Goal: Task Accomplishment & Management: Manage account settings

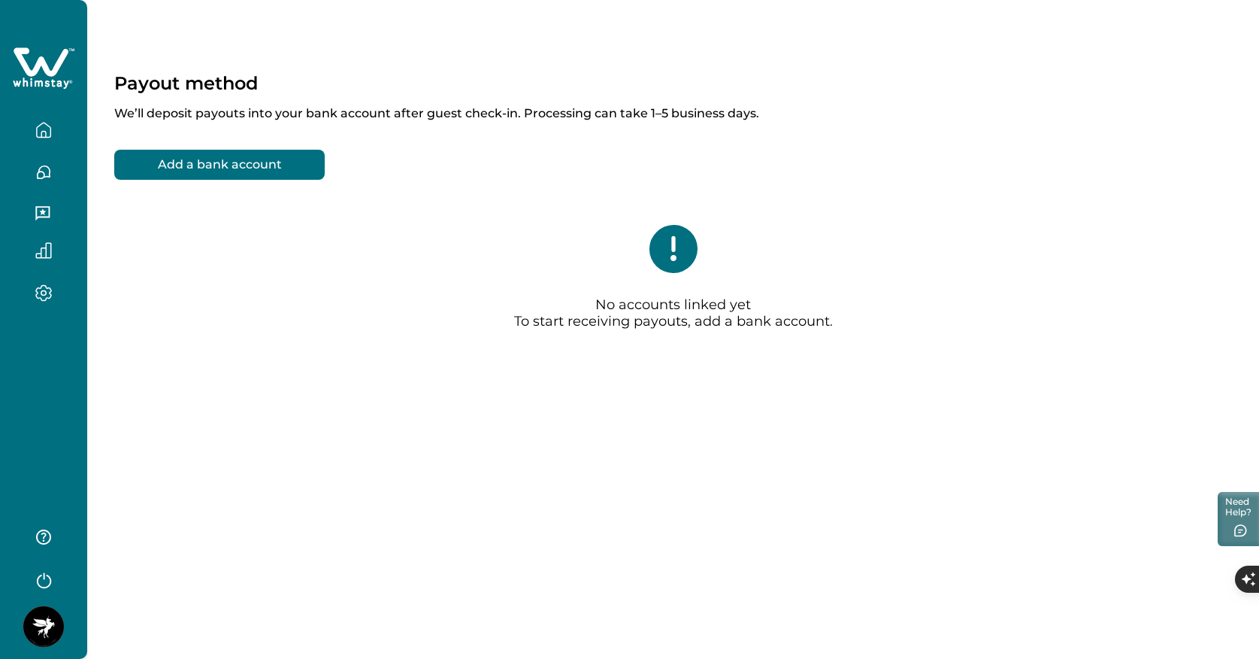
drag, startPoint x: 647, startPoint y: 223, endPoint x: 709, endPoint y: 217, distance: 62.8
click at [667, 289] on div "No accounts linked yet To start receiving payouts, add a bank account." at bounding box center [673, 283] width 1118 height 177
drag, startPoint x: 1252, startPoint y: 129, endPoint x: 1312, endPoint y: 268, distance: 152.2
click at [1259, 268] on html "Skip to Content Payout method We’ll deposit payouts into your bank account afte…" at bounding box center [629, 658] width 1259 height 1317
click at [1237, 158] on div "Payout method We’ll deposit payouts into your bank account after guest check-in…" at bounding box center [673, 242] width 1172 height 485
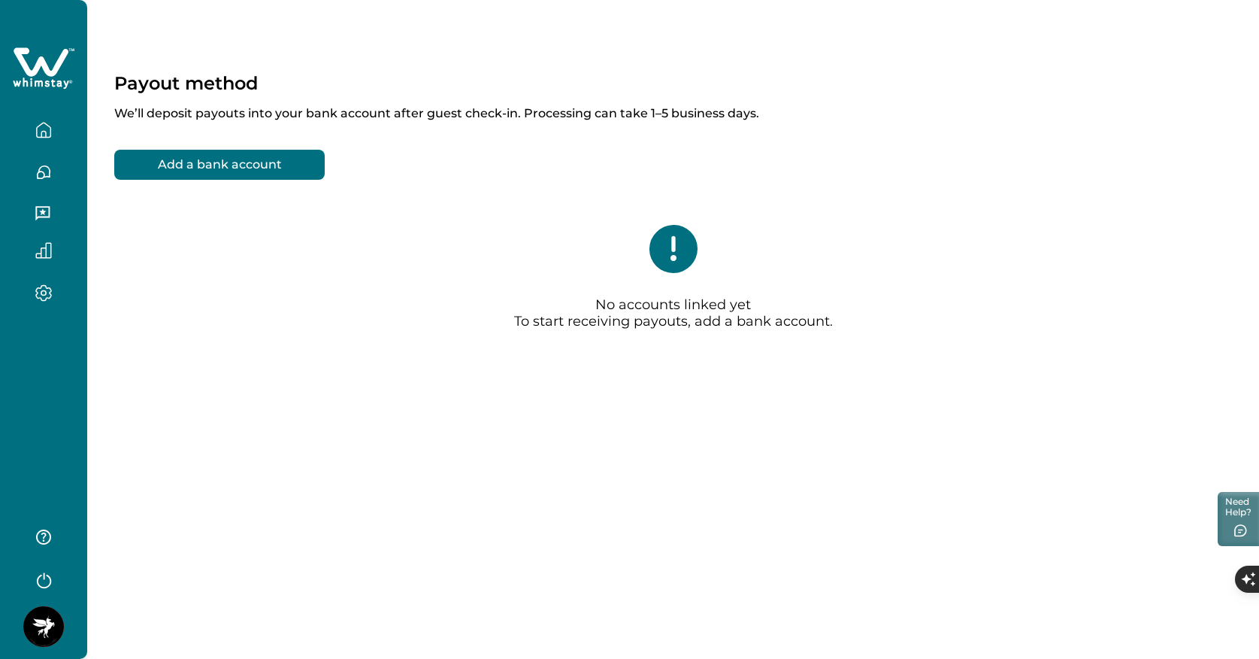
drag, startPoint x: 1141, startPoint y: 270, endPoint x: 1097, endPoint y: 308, distance: 58.6
click at [1097, 308] on div "No accounts linked yet To start receiving payouts, add a bank account." at bounding box center [673, 283] width 1118 height 177
click at [1204, 290] on div "No accounts linked yet To start receiving payouts, add a bank account." at bounding box center [673, 283] width 1118 height 177
click at [1203, 288] on div "No accounts linked yet To start receiving payouts, add a bank account." at bounding box center [673, 283] width 1118 height 177
drag, startPoint x: 1200, startPoint y: 281, endPoint x: 1195, endPoint y: 273, distance: 9.4
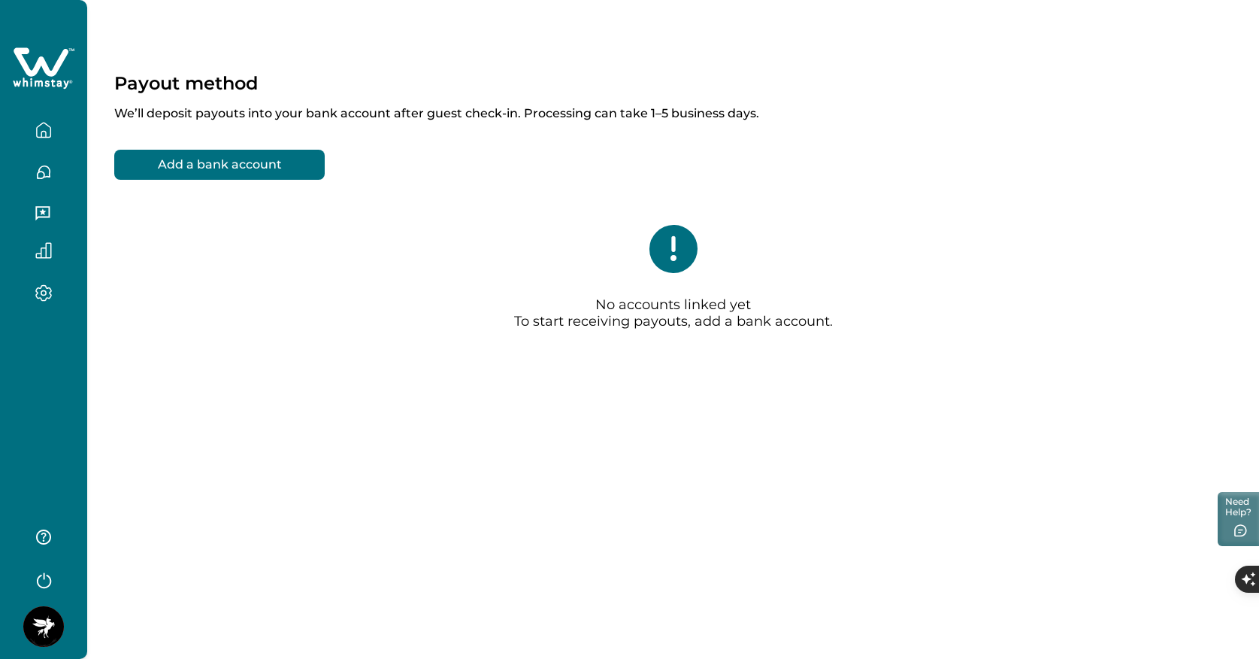
click at [1199, 280] on div "No accounts linked yet To start receiving payouts, add a bank account." at bounding box center [673, 283] width 1118 height 177
click at [1133, 129] on div "Payout method We’ll deposit payouts into your bank account after guest check-in…" at bounding box center [673, 242] width 1172 height 485
click at [1133, 133] on div "Payout method We’ll deposit payouts into your bank account after guest check-in…" at bounding box center [673, 242] width 1172 height 485
drag, startPoint x: 1112, startPoint y: 129, endPoint x: 1099, endPoint y: 253, distance: 124.0
click at [1099, 253] on div "Payout method We’ll deposit payouts into your bank account after guest check-in…" at bounding box center [673, 242] width 1172 height 485
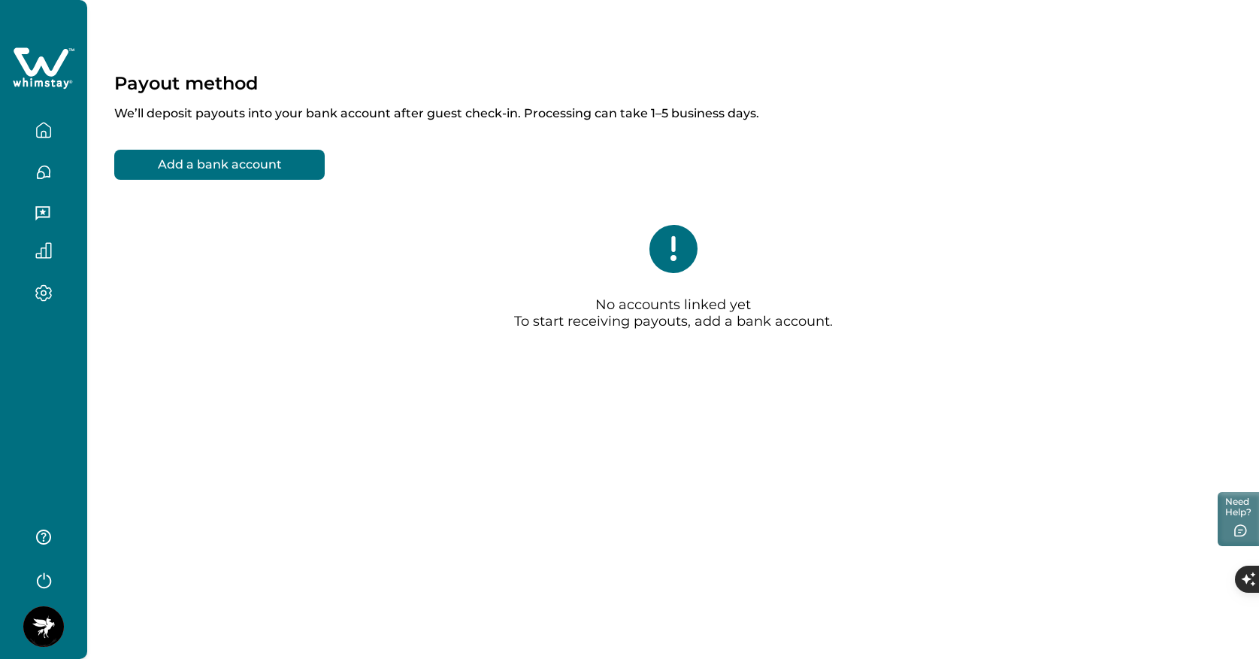
click at [826, 459] on div "Payout method We’ll deposit payouts into your bank account after guest check-in…" at bounding box center [673, 329] width 1172 height 659
click at [968, 242] on div "No accounts linked yet To start receiving payouts, add a bank account." at bounding box center [673, 283] width 1118 height 177
click at [968, 241] on div "No accounts linked yet To start receiving payouts, add a bank account." at bounding box center [673, 283] width 1118 height 177
click at [969, 245] on div "No accounts linked yet To start receiving payouts, add a bank account." at bounding box center [673, 283] width 1118 height 177
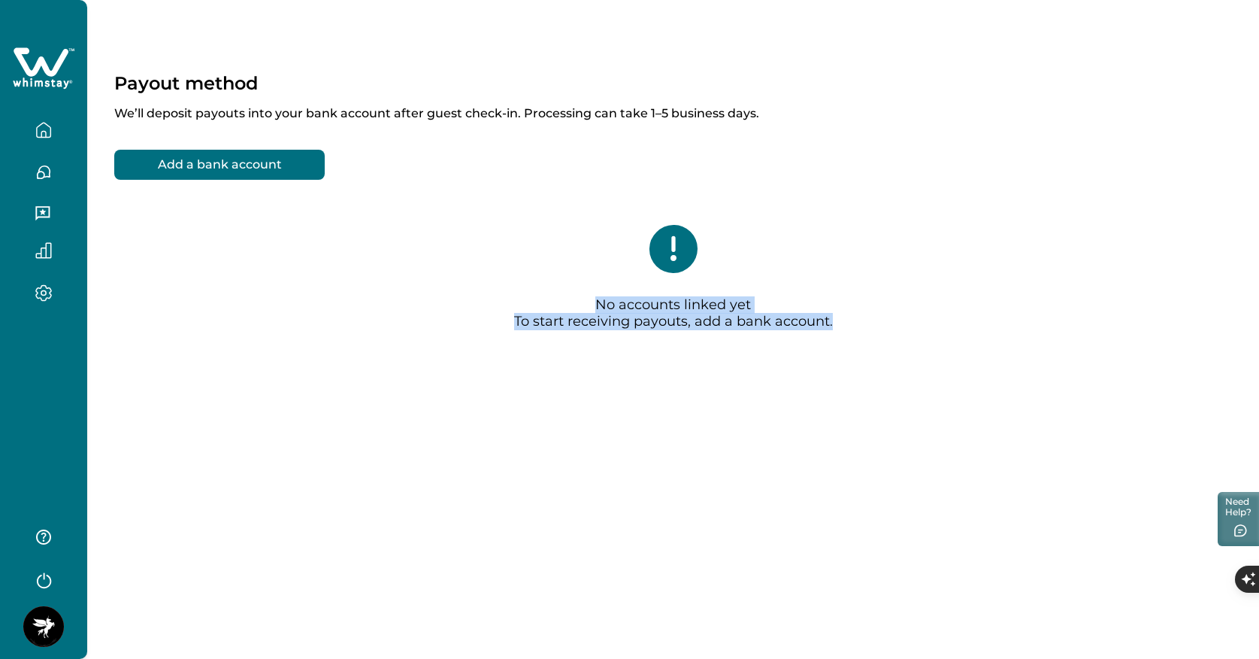
drag, startPoint x: 983, startPoint y: 250, endPoint x: 1018, endPoint y: 465, distance: 217.9
click at [1017, 435] on div "Payout method We’ll deposit payouts into your bank account after guest check-in…" at bounding box center [673, 242] width 1172 height 485
drag, startPoint x: 1074, startPoint y: 369, endPoint x: 1089, endPoint y: 303, distance: 67.8
click at [1089, 302] on div "No accounts linked yet To start receiving payouts, add a bank account." at bounding box center [673, 283] width 1118 height 177
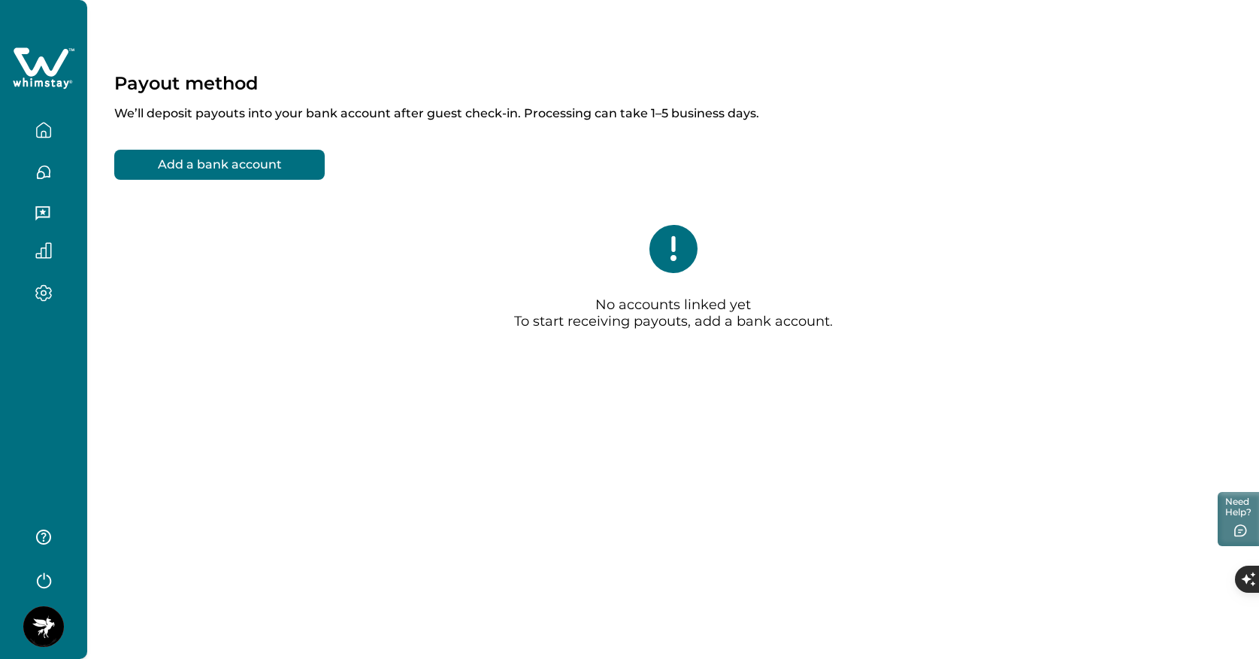
click at [1225, 129] on div "Payout method We’ll deposit payouts into your bank account after guest check-in…" at bounding box center [673, 242] width 1172 height 485
click at [1204, 168] on div "Add a bank account No accounts linked yet To start receiving payouts, add a ban…" at bounding box center [673, 261] width 1118 height 223
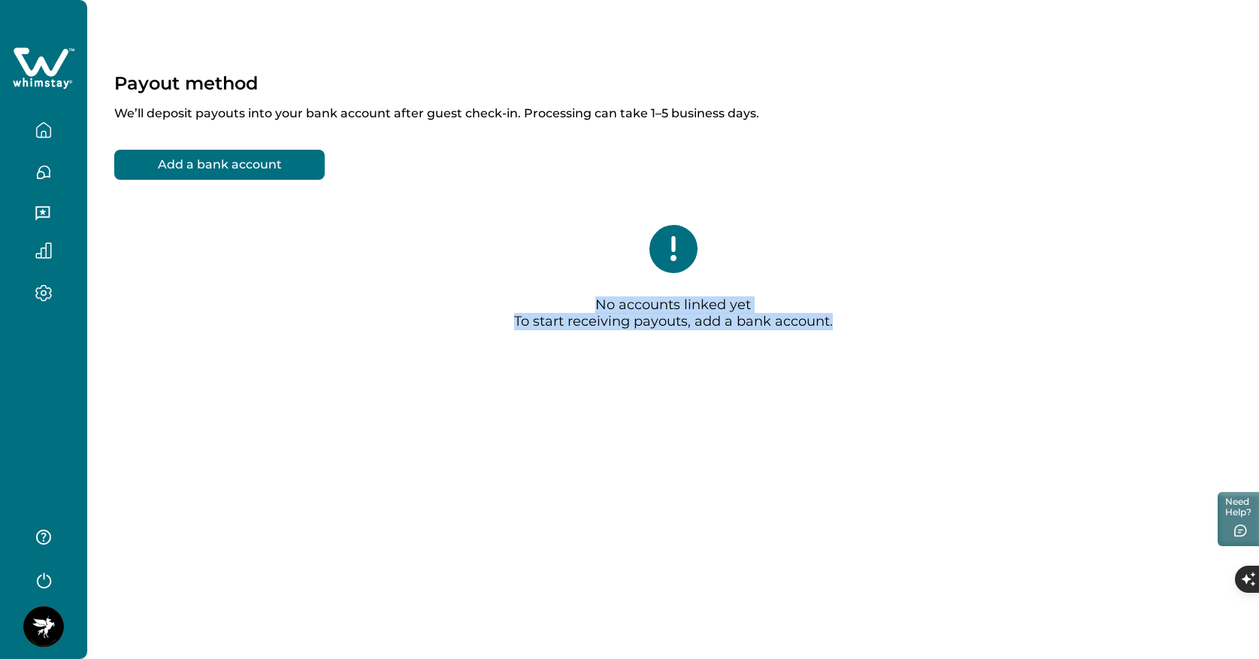
drag, startPoint x: 1156, startPoint y: 129, endPoint x: 1055, endPoint y: 525, distance: 408.8
click at [1055, 525] on div "Payout method We’ll deposit payouts into your bank account after guest check-in…" at bounding box center [673, 329] width 1172 height 659
click at [1227, 244] on div "No accounts linked yet To start receiving payouts, add a bank account." at bounding box center [673, 283] width 1118 height 177
click at [991, 458] on div "Payout method We’ll deposit payouts into your bank account after guest check-in…" at bounding box center [673, 242] width 1172 height 485
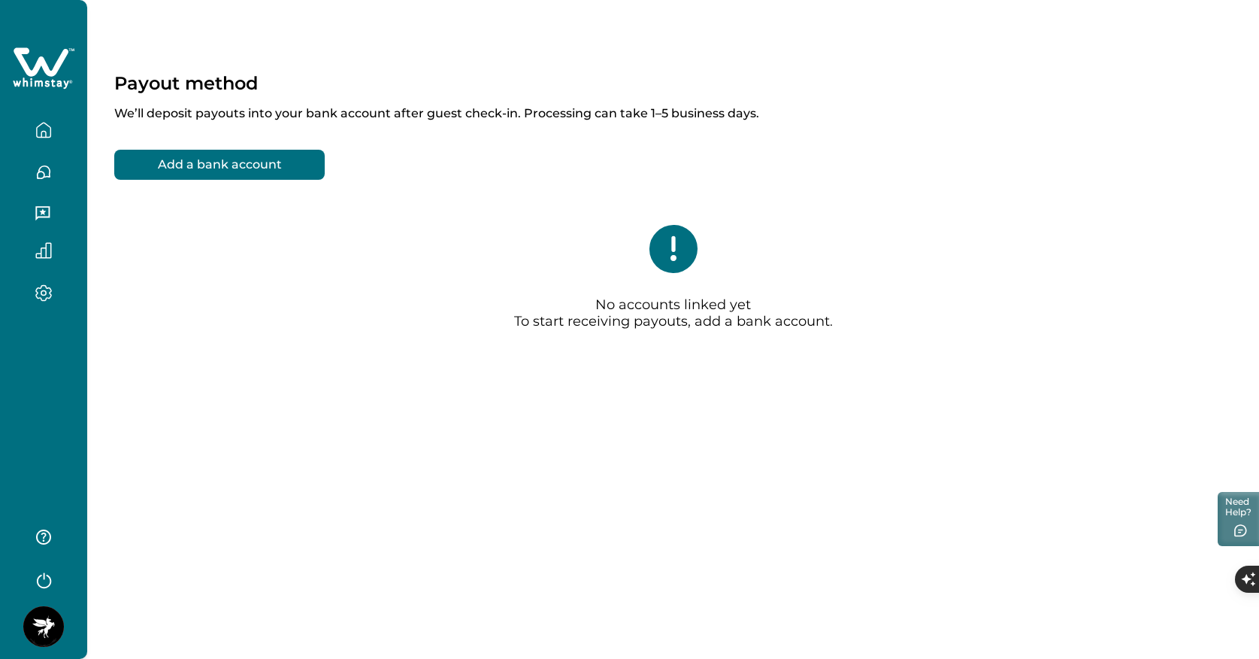
click at [1222, 164] on div "Add a bank account No accounts linked yet To start receiving payouts, add a ban…" at bounding box center [673, 261] width 1118 height 223
click at [1077, 174] on div "Add a bank account No accounts linked yet To start receiving payouts, add a ban…" at bounding box center [673, 261] width 1118 height 223
click at [610, 489] on div "Payout method We’ll deposit payouts into your bank account after guest check-in…" at bounding box center [673, 329] width 1172 height 659
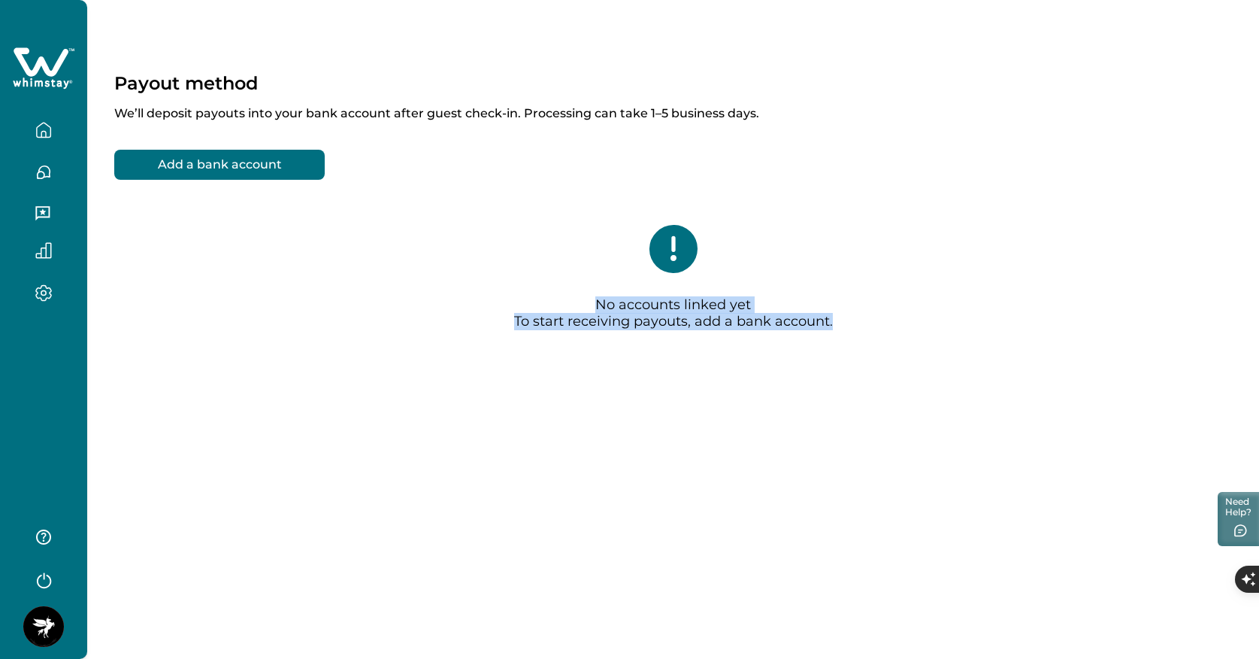
drag, startPoint x: 1226, startPoint y: 129, endPoint x: 1014, endPoint y: 430, distance: 368.6
click at [1014, 430] on div "Payout method We’ll deposit payouts into your bank account after guest check-in…" at bounding box center [673, 242] width 1172 height 485
click at [1041, 381] on div "Payout method We’ll deposit payouts into your bank account after guest check-in…" at bounding box center [673, 242] width 1172 height 485
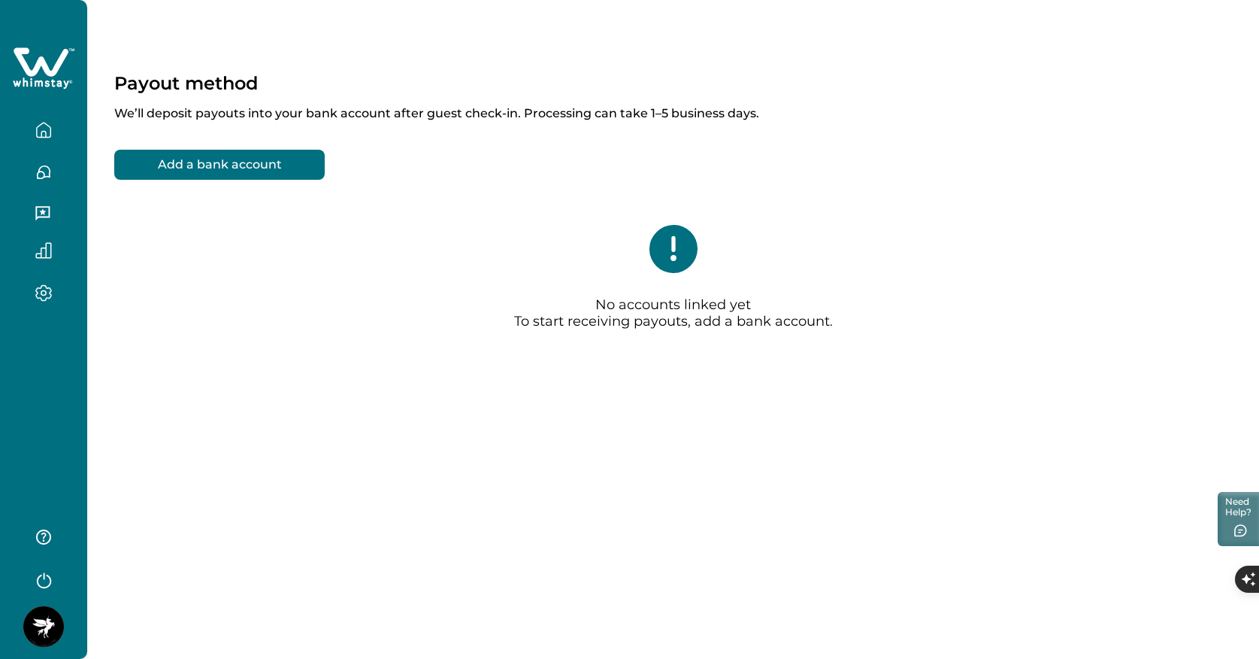
click at [850, 432] on div "Payout method We’ll deposit payouts into your bank account after guest check-in…" at bounding box center [673, 242] width 1172 height 485
click at [944, 413] on div "Payout method We’ll deposit payouts into your bank account after guest check-in…" at bounding box center [673, 242] width 1172 height 485
drag, startPoint x: 944, startPoint y: 414, endPoint x: 936, endPoint y: 345, distance: 69.6
click at [936, 344] on div "Payout method We’ll deposit payouts into your bank account after guest check-in…" at bounding box center [673, 242] width 1172 height 485
click at [937, 342] on div "No accounts linked yet To start receiving payouts, add a bank account." at bounding box center [673, 283] width 1118 height 177
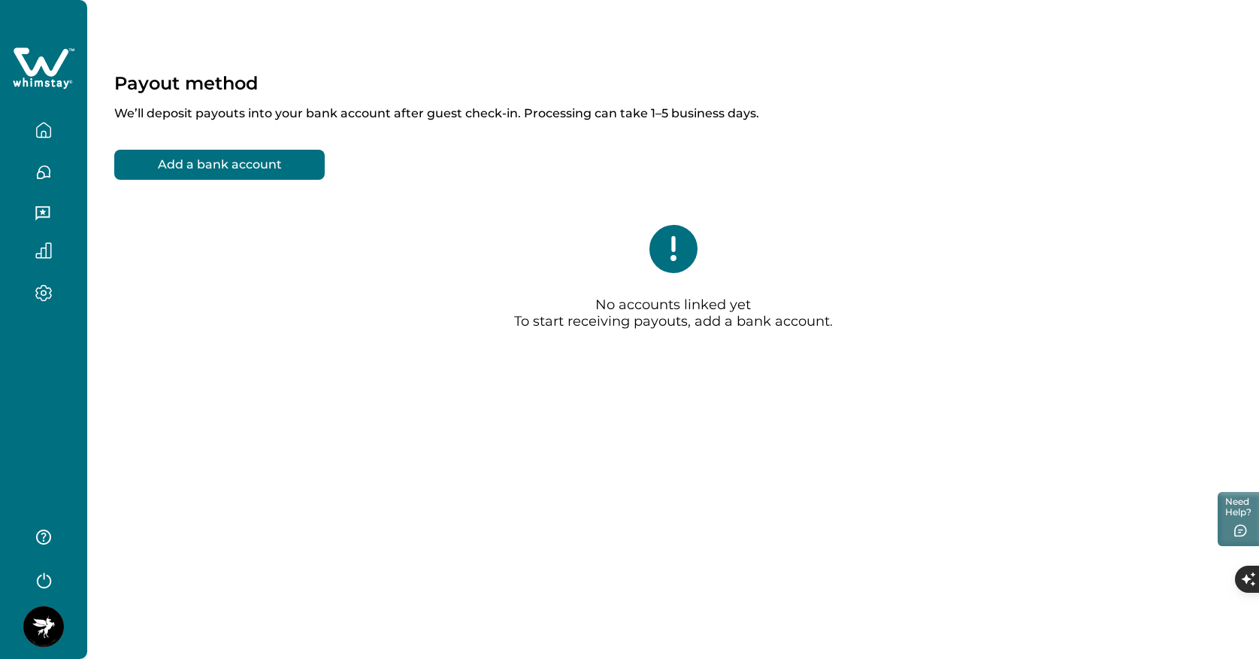
drag, startPoint x: 1118, startPoint y: 129, endPoint x: 1086, endPoint y: 240, distance: 115.9
click at [1088, 236] on div "Payout method We’ll deposit payouts into your bank account after guest check-in…" at bounding box center [673, 242] width 1172 height 485
drag, startPoint x: 1084, startPoint y: 238, endPoint x: 362, endPoint y: 520, distance: 774.9
click at [362, 520] on div "Payout method We’ll deposit payouts into your bank account after guest check-in…" at bounding box center [673, 329] width 1172 height 659
click at [1174, 174] on div "Add a bank account No accounts linked yet To start receiving payouts, add a ban…" at bounding box center [673, 261] width 1118 height 223
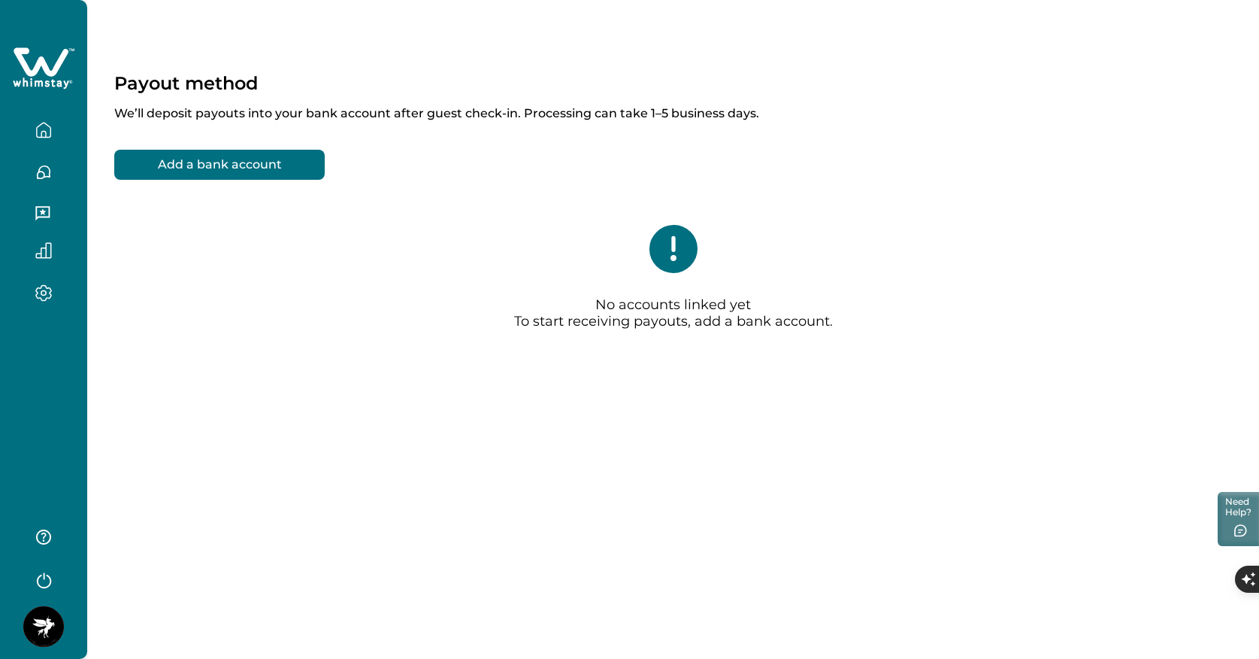
drag, startPoint x: 1174, startPoint y: 175, endPoint x: 1177, endPoint y: 141, distance: 34.0
click at [1175, 175] on div "Add a bank account No accounts linked yet To start receiving payouts, add a ban…" at bounding box center [673, 261] width 1118 height 223
